Goal: Information Seeking & Learning: Learn about a topic

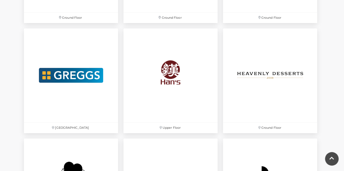
scroll to position [1141, 0]
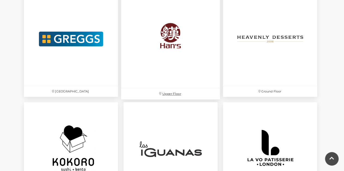
click at [179, 42] on img at bounding box center [170, 38] width 99 height 99
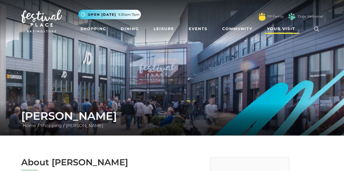
click at [279, 28] on span "Your Visit" at bounding box center [281, 29] width 28 height 6
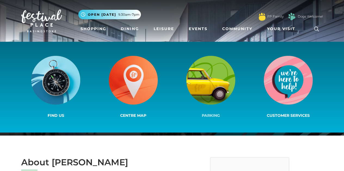
click at [215, 89] on img at bounding box center [210, 80] width 49 height 49
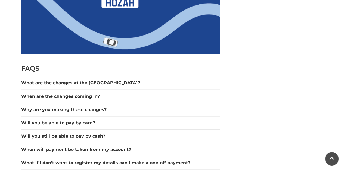
scroll to position [435, 0]
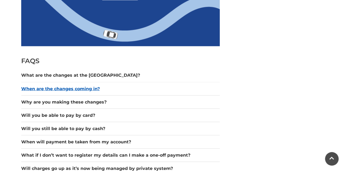
click at [94, 87] on button "When are the changes coming in?" at bounding box center [120, 89] width 198 height 7
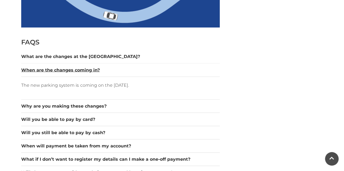
scroll to position [462, 0]
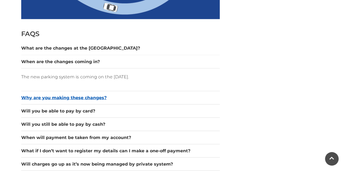
click at [102, 97] on button "Why are you making these changes?" at bounding box center [120, 98] width 198 height 7
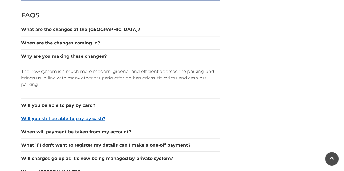
scroll to position [489, 0]
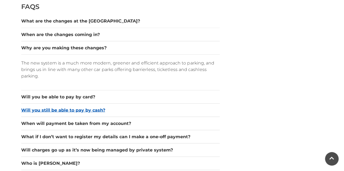
click at [102, 107] on button "Will you still be able to pay by cash?" at bounding box center [120, 110] width 198 height 7
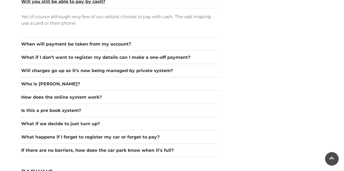
scroll to position [571, 0]
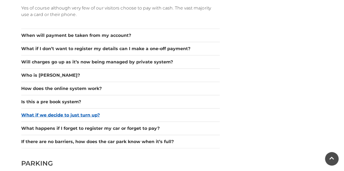
click at [92, 112] on button "What if we decide to just turn up?" at bounding box center [120, 115] width 198 height 7
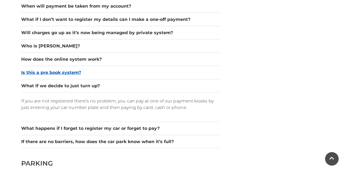
click at [66, 71] on button "Is this a pre book system?" at bounding box center [120, 73] width 198 height 7
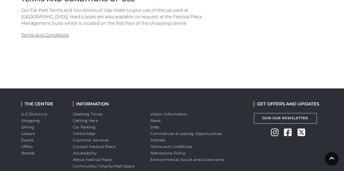
scroll to position [1277, 0]
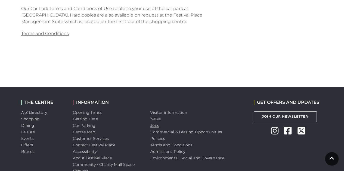
click at [154, 128] on link "Jobs" at bounding box center [154, 125] width 9 height 5
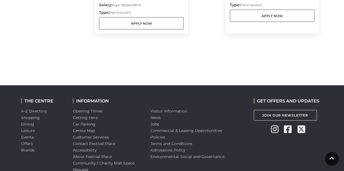
scroll to position [511, 0]
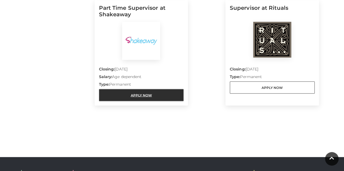
click at [162, 96] on link "Apply Now" at bounding box center [141, 95] width 85 height 12
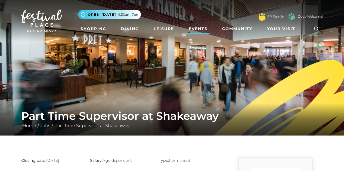
click at [202, 30] on link "Events" at bounding box center [197, 29] width 23 height 10
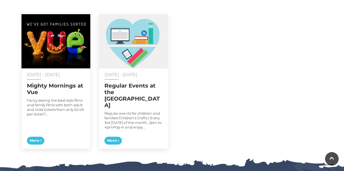
scroll to position [299, 0]
